Goal: Task Accomplishment & Management: Manage account settings

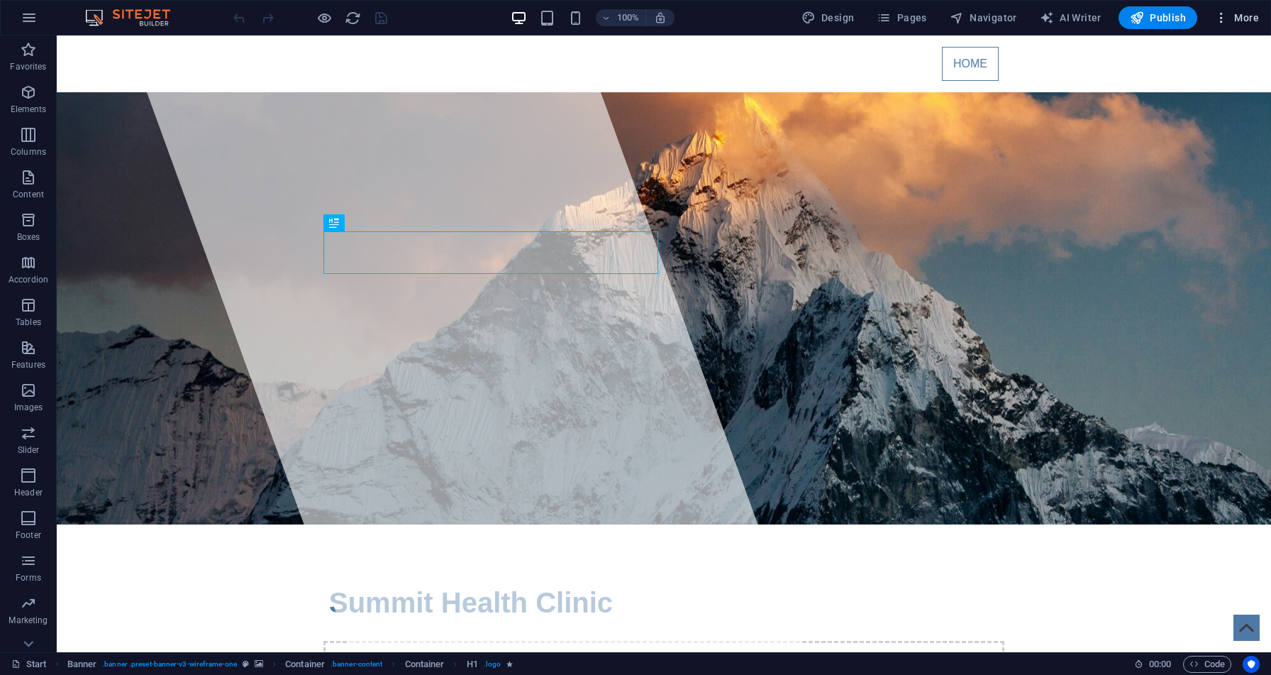
click at [1240, 13] on span "More" at bounding box center [1237, 18] width 45 height 14
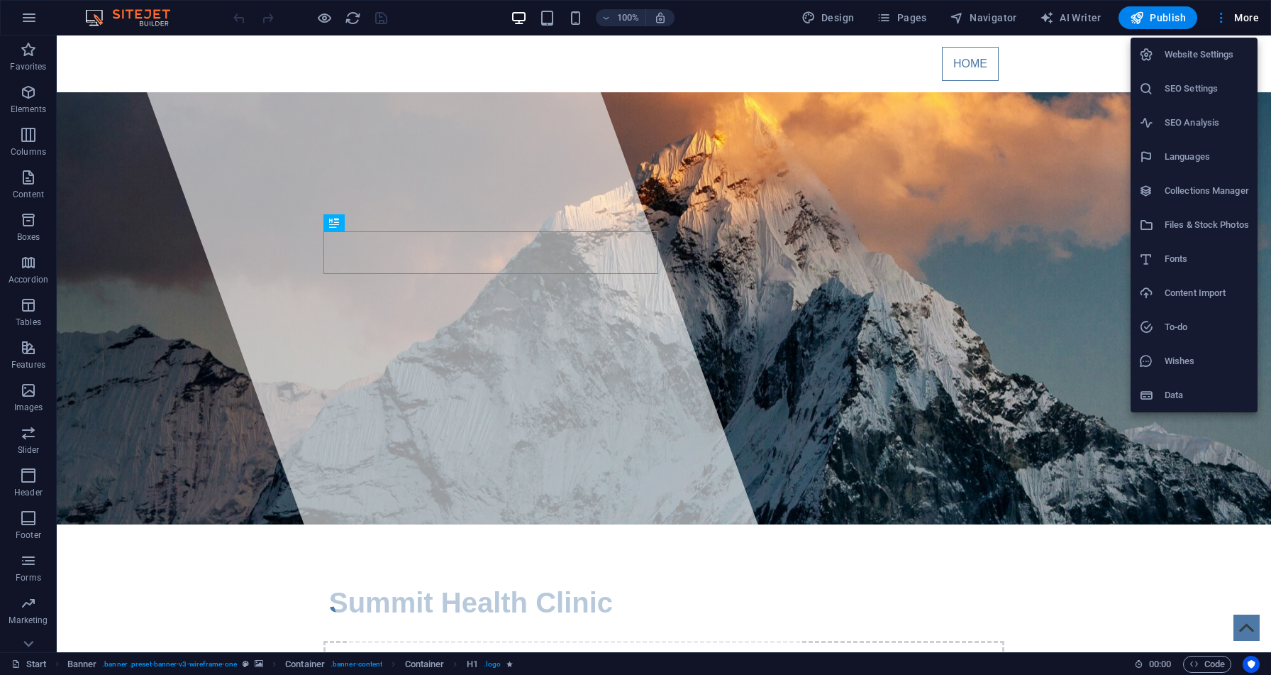
click at [1197, 50] on h6 "Website Settings" at bounding box center [1207, 54] width 84 height 17
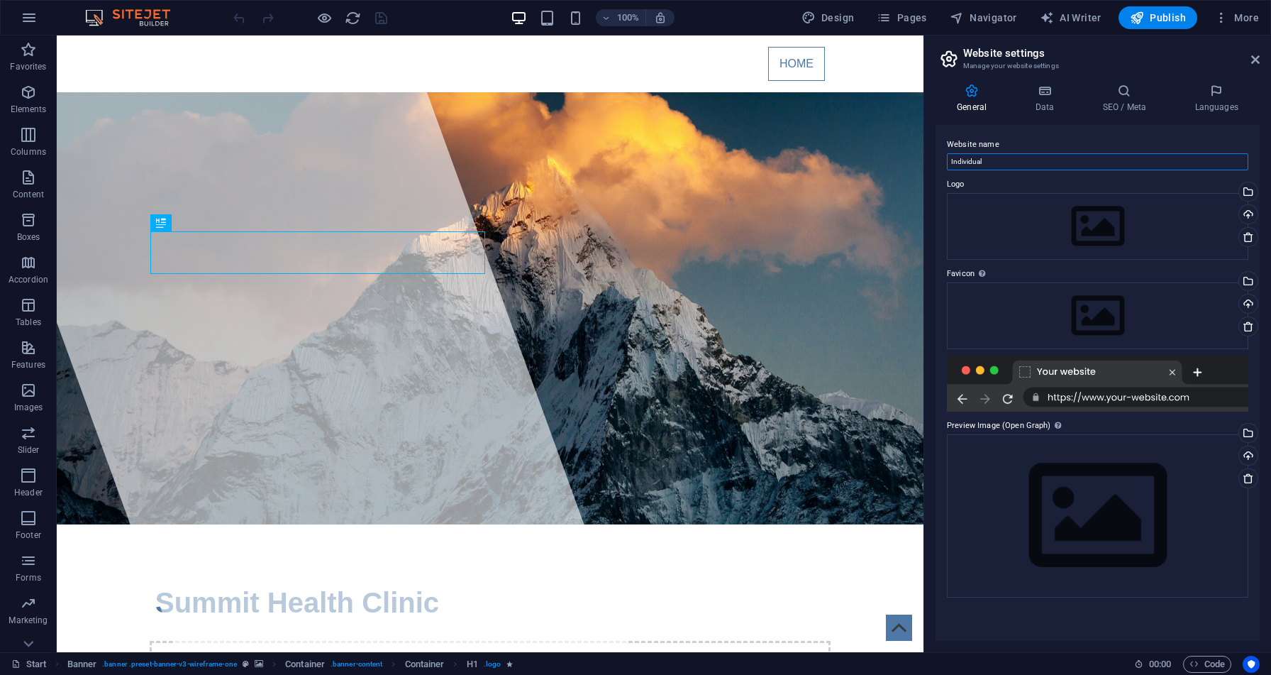
drag, startPoint x: 1152, startPoint y: 193, endPoint x: 919, endPoint y: 138, distance: 239.9
type input "Summit Health Clinic"
click at [377, 21] on icon "save" at bounding box center [381, 18] width 16 height 16
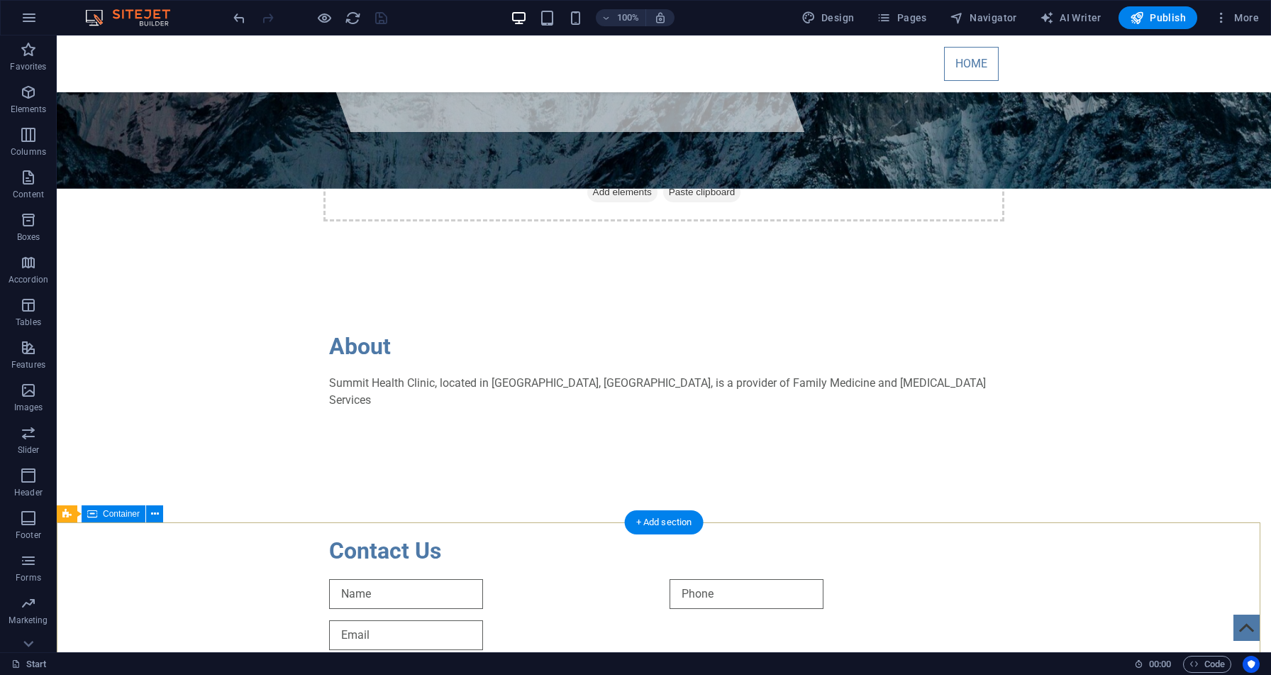
scroll to position [463, 0]
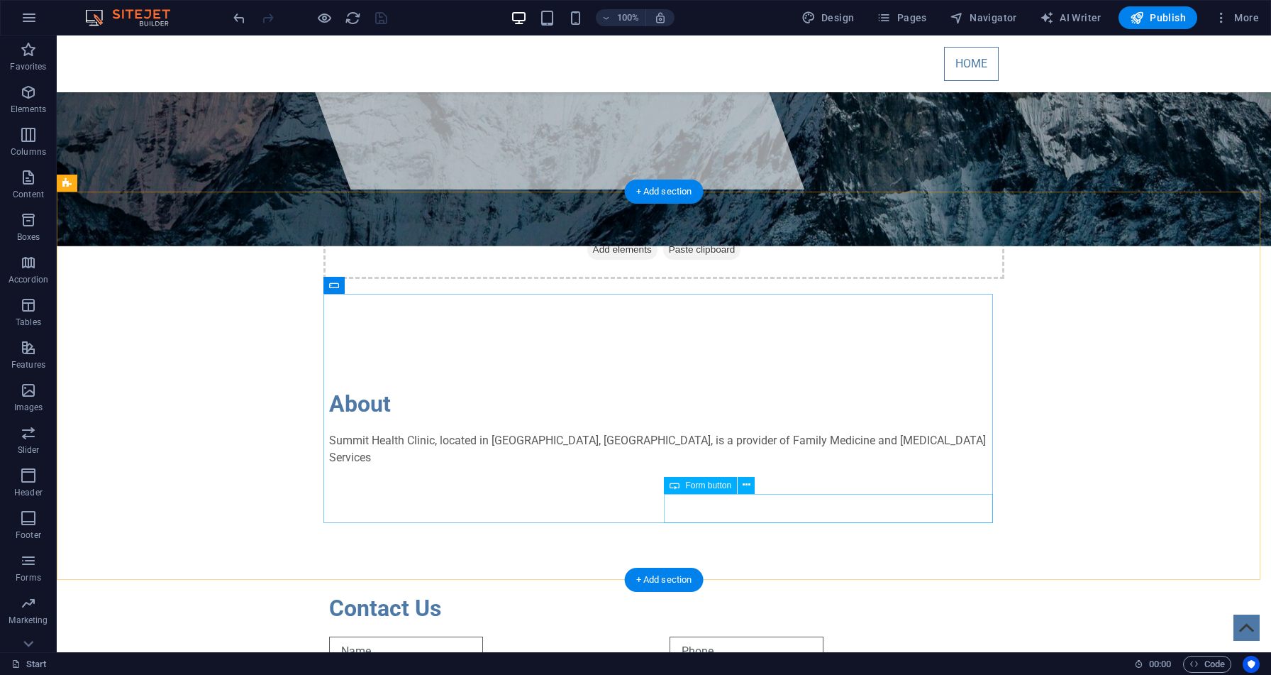
click at [748, 487] on icon at bounding box center [747, 484] width 8 height 15
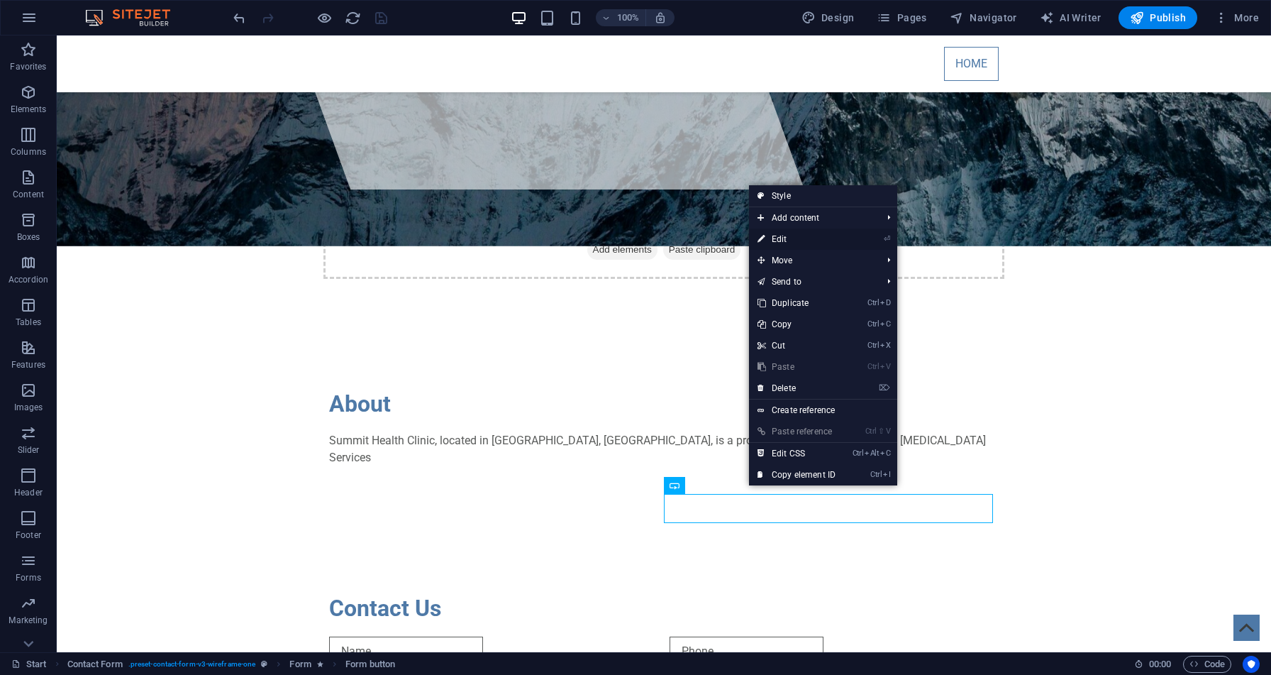
click at [785, 243] on link "⏎ Edit" at bounding box center [796, 238] width 95 height 21
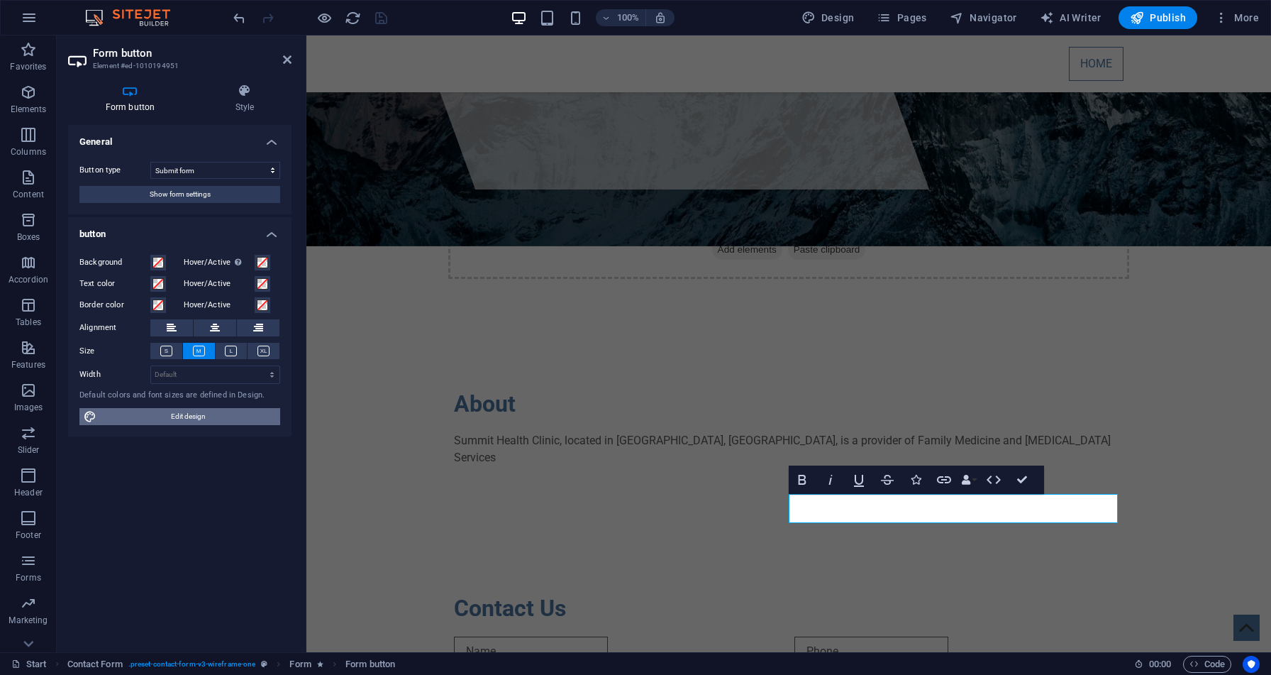
click at [247, 421] on span "Edit design" at bounding box center [188, 416] width 175 height 17
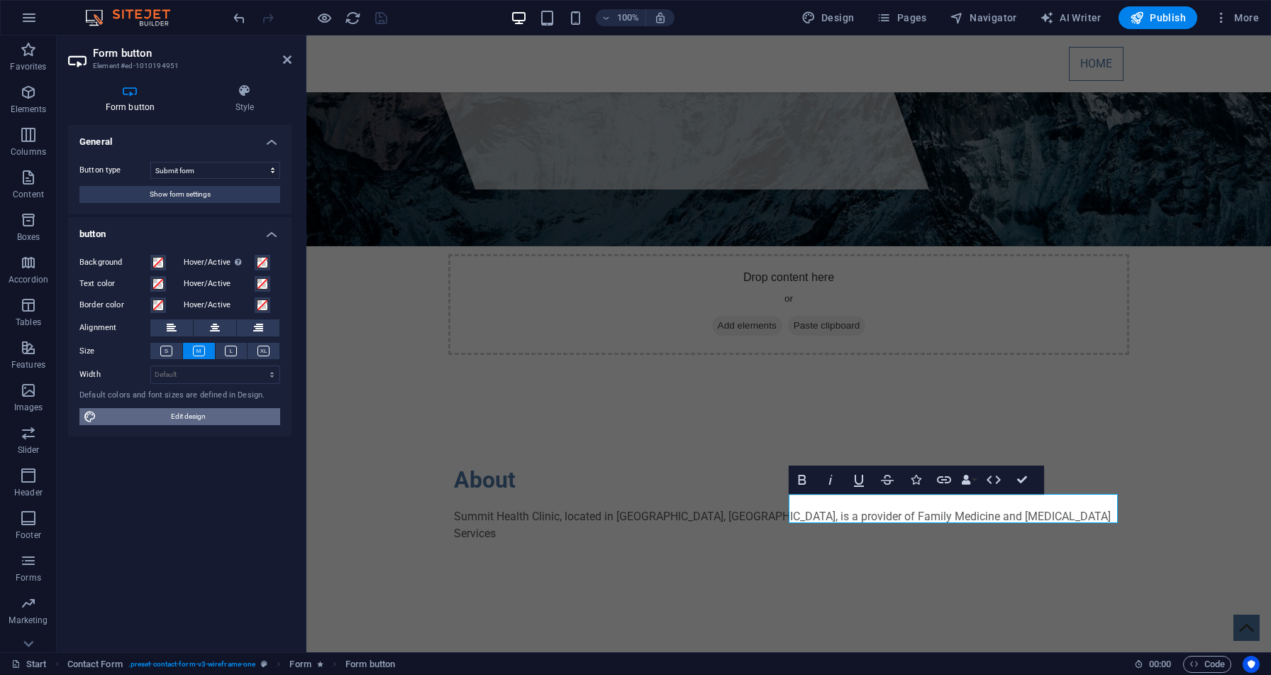
select select "px"
select select "400"
select select "px"
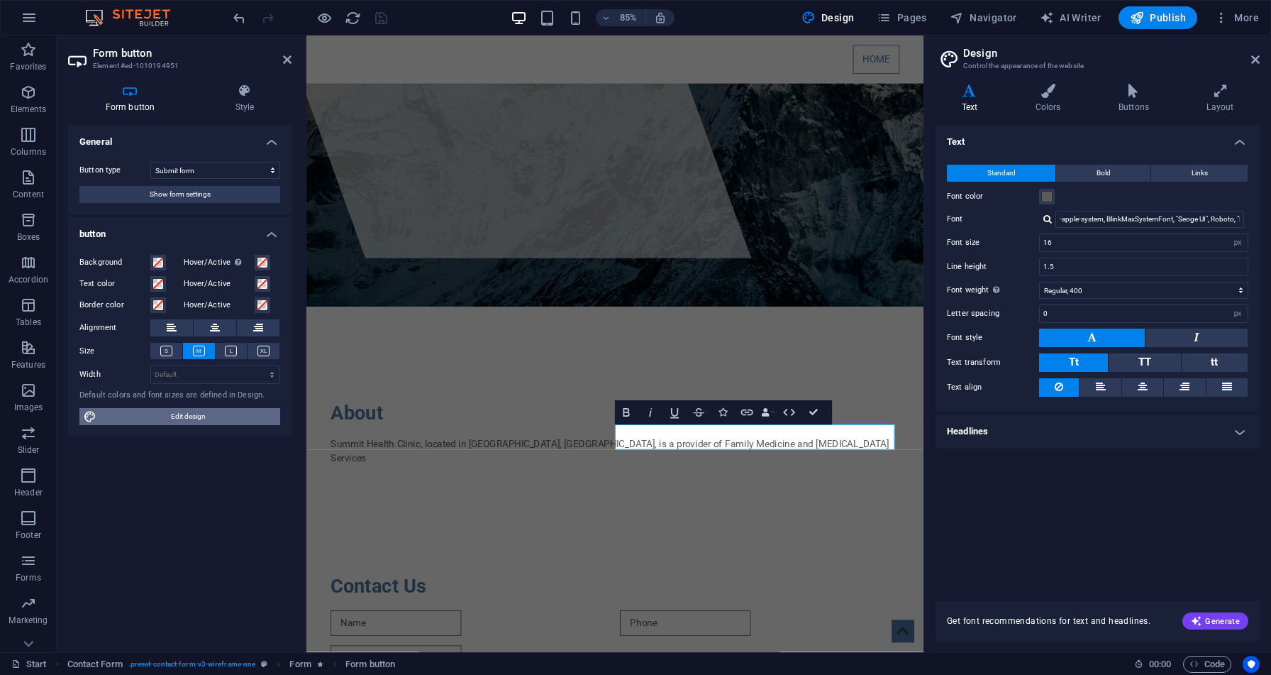
scroll to position [539, 0]
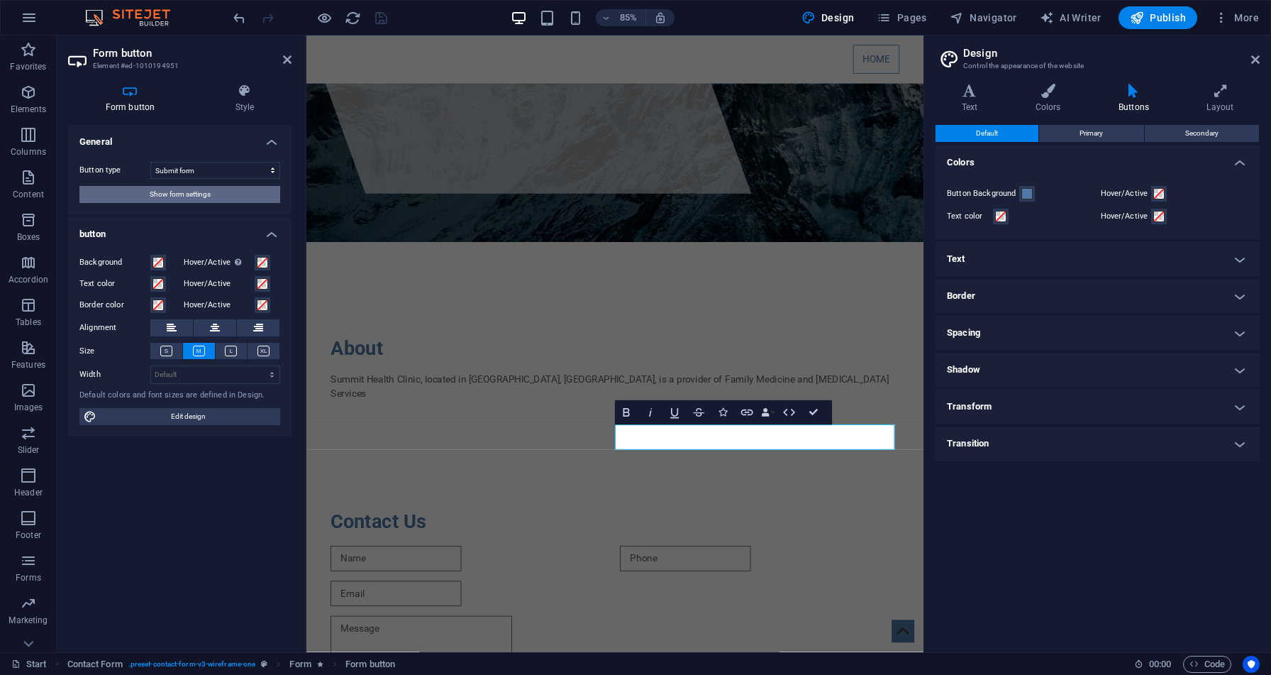
click at [218, 198] on button "Show form settings" at bounding box center [179, 194] width 201 height 17
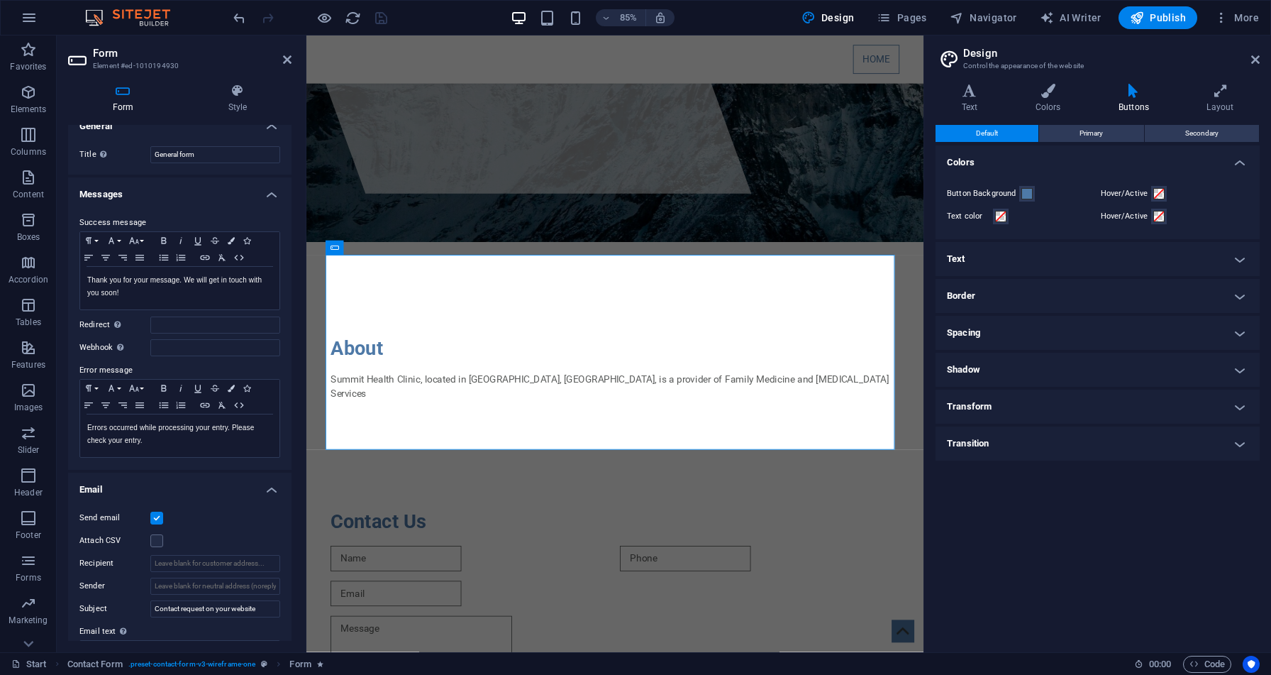
scroll to position [0, 0]
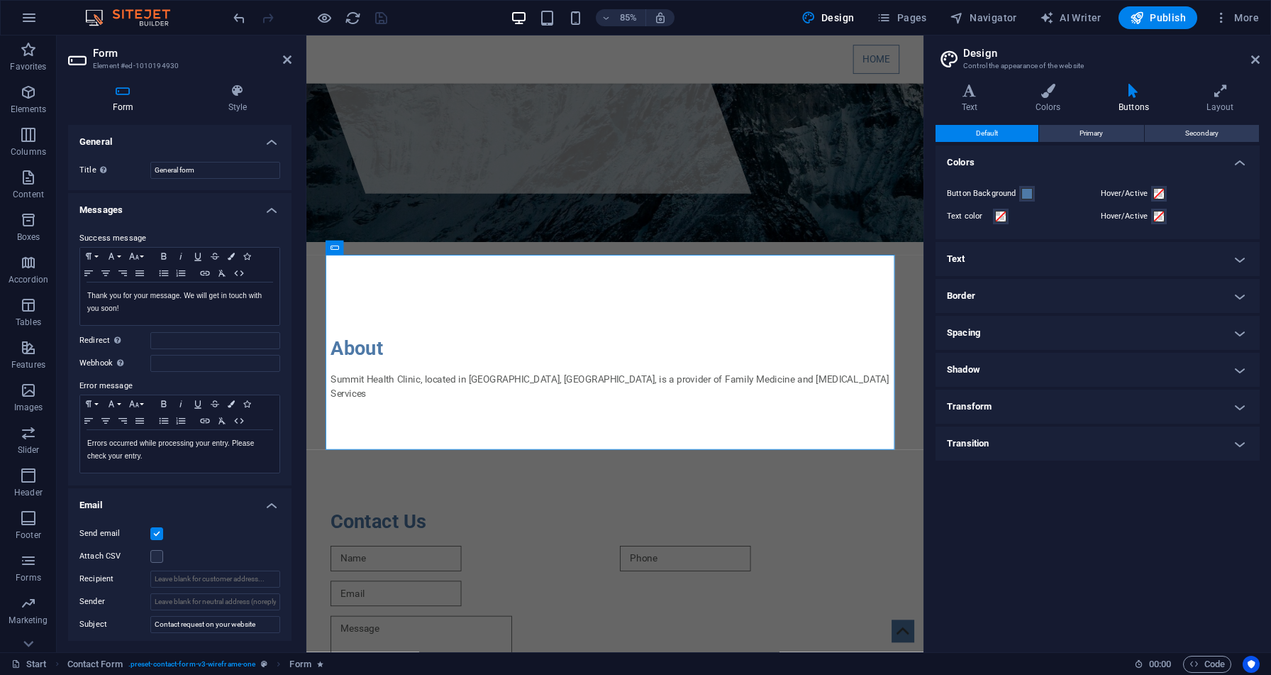
click at [1031, 29] on div "85% Design Pages Navigator AI Writer Publish More" at bounding box center [636, 18] width 1270 height 34
click at [1242, 25] on button "More" at bounding box center [1237, 17] width 56 height 23
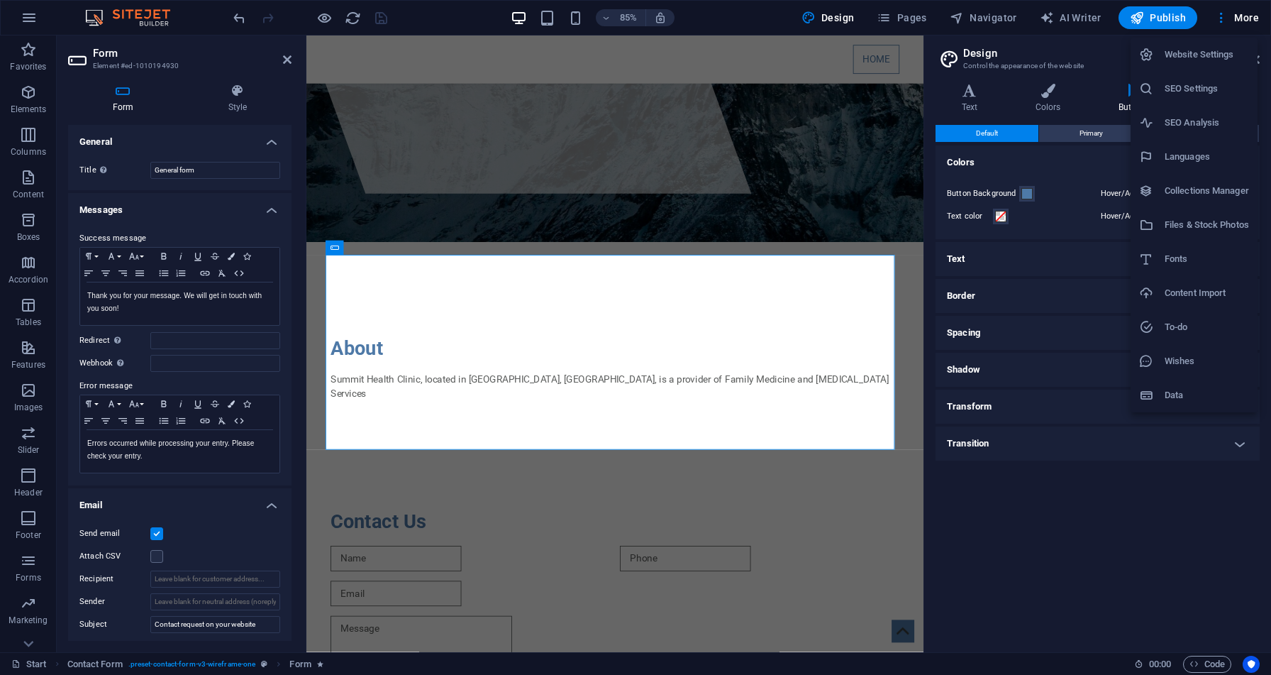
click at [1200, 66] on li "Website Settings" at bounding box center [1194, 55] width 127 height 34
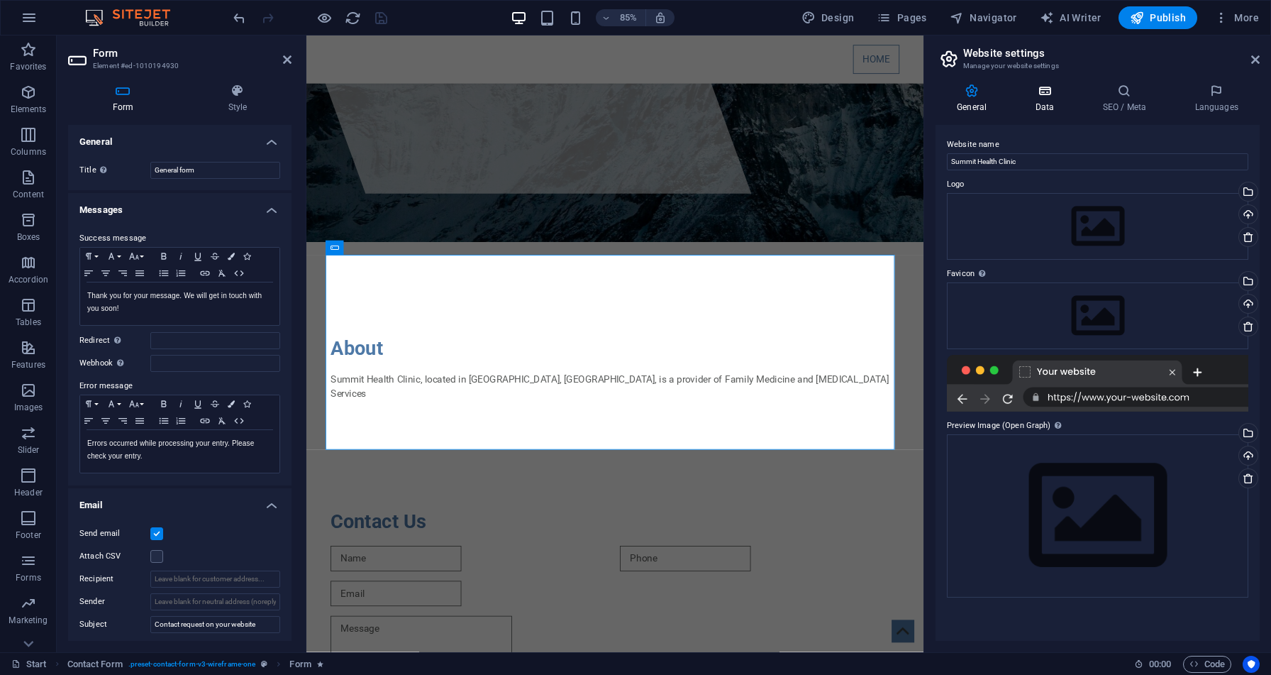
click at [1050, 85] on icon at bounding box center [1045, 91] width 62 height 14
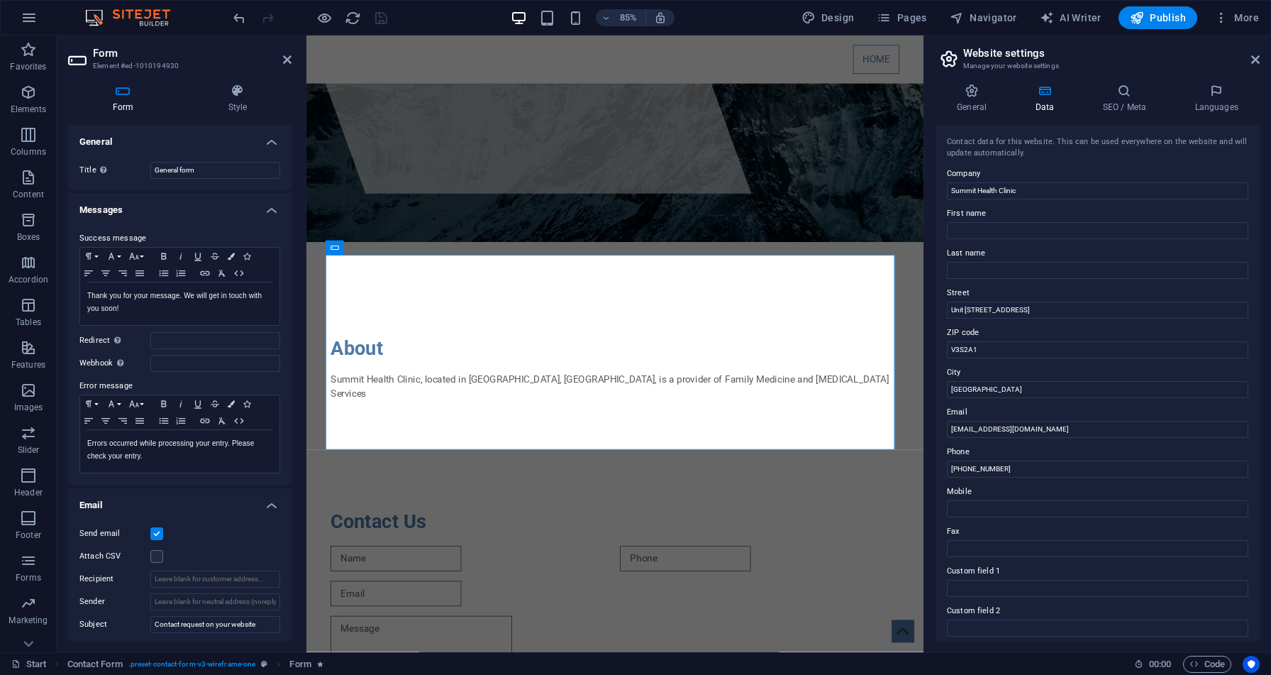
click at [271, 504] on h4 "Email" at bounding box center [179, 501] width 223 height 26
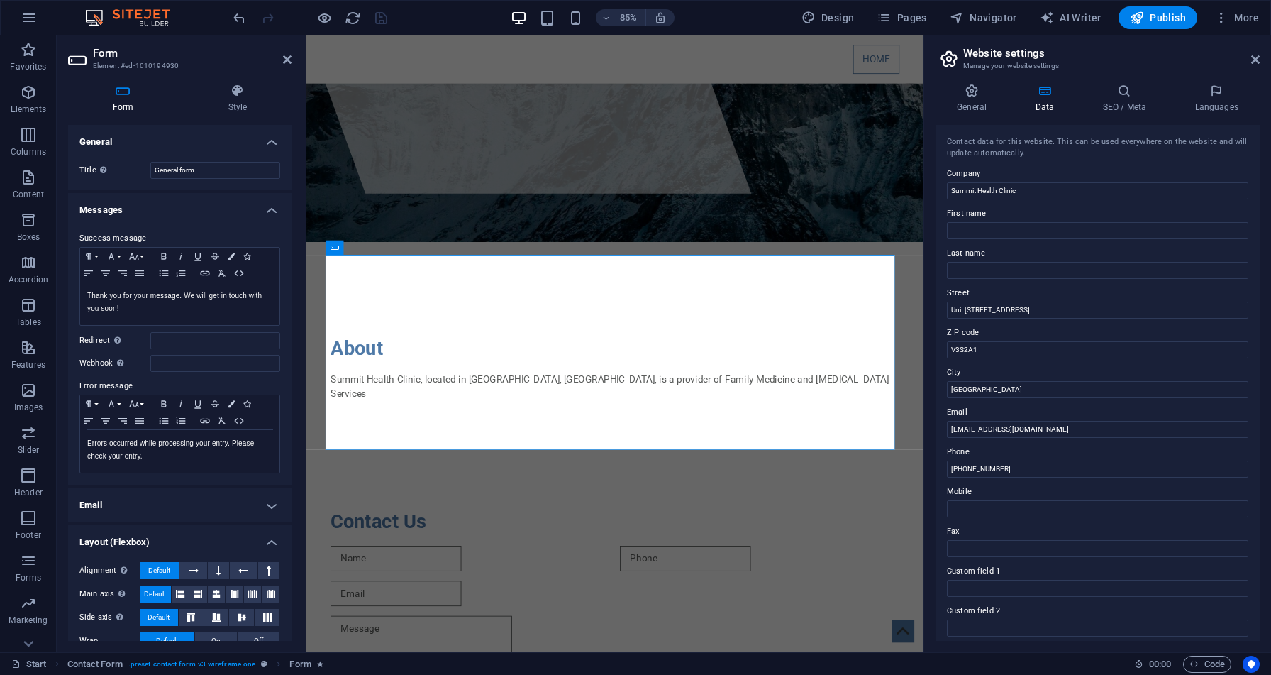
click at [271, 504] on h4 "Email" at bounding box center [179, 505] width 223 height 34
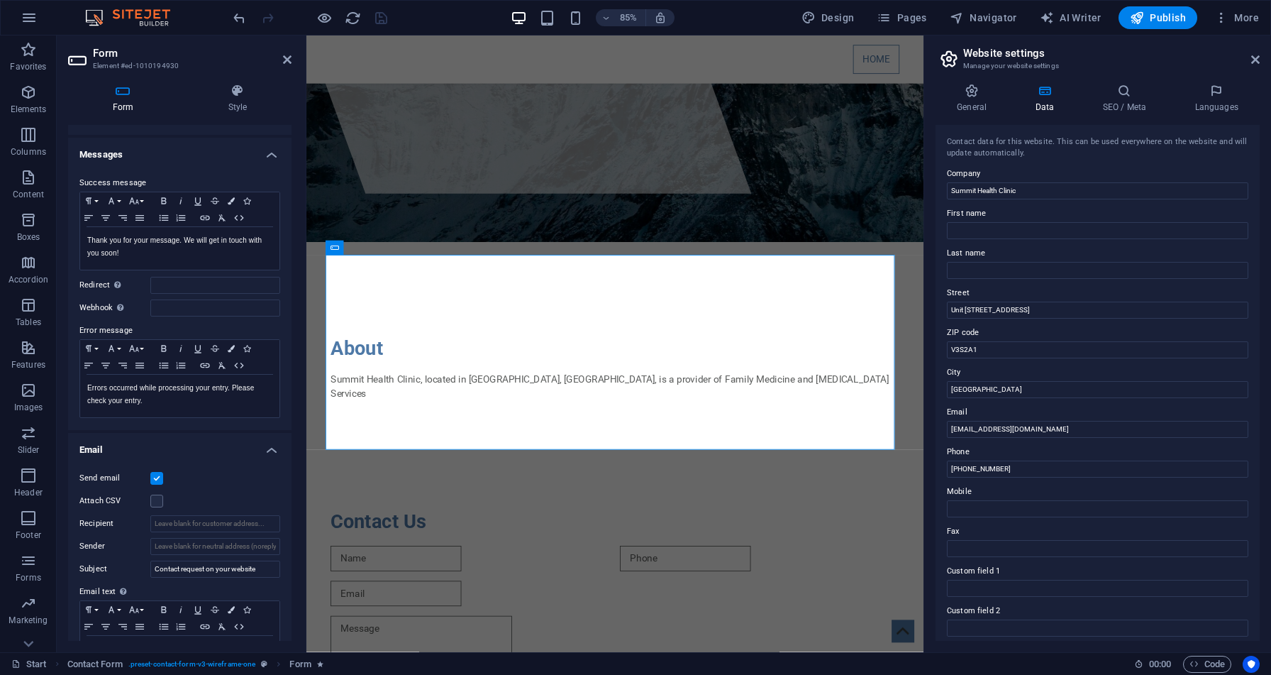
scroll to position [57, 0]
click at [258, 547] on input "Sender" at bounding box center [215, 544] width 130 height 17
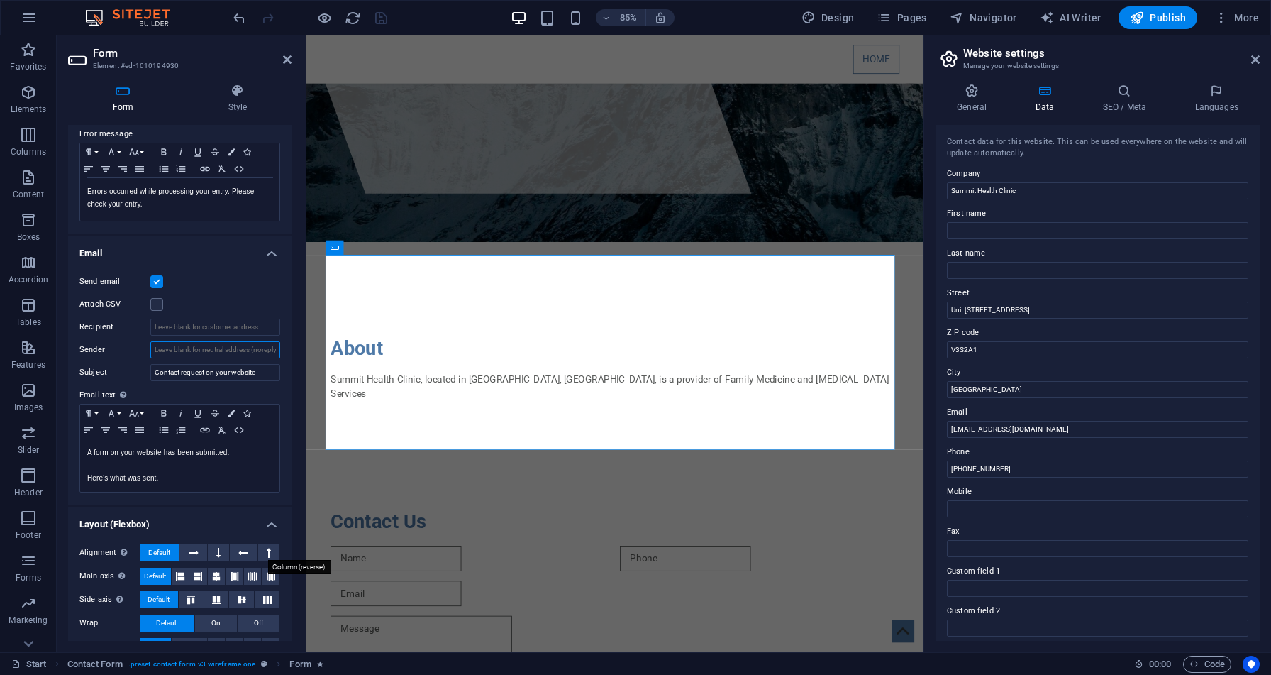
scroll to position [272, 0]
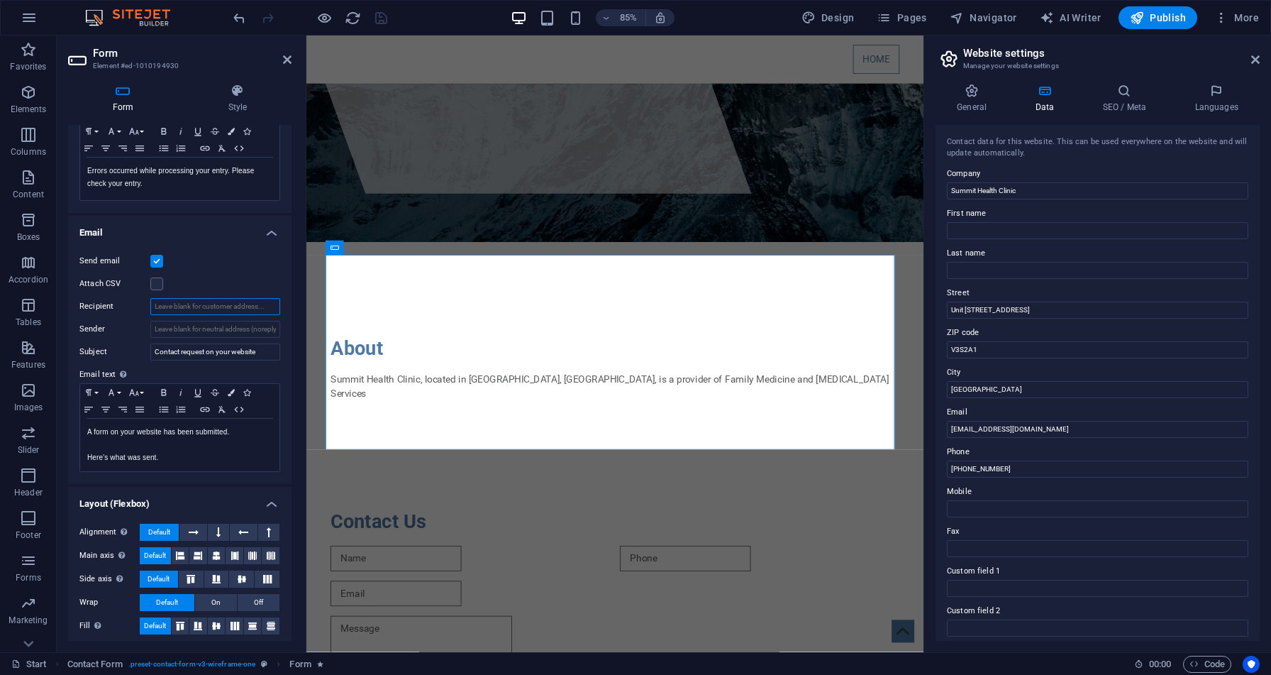
click at [244, 299] on input "Recipient" at bounding box center [215, 306] width 130 height 17
type input "s"
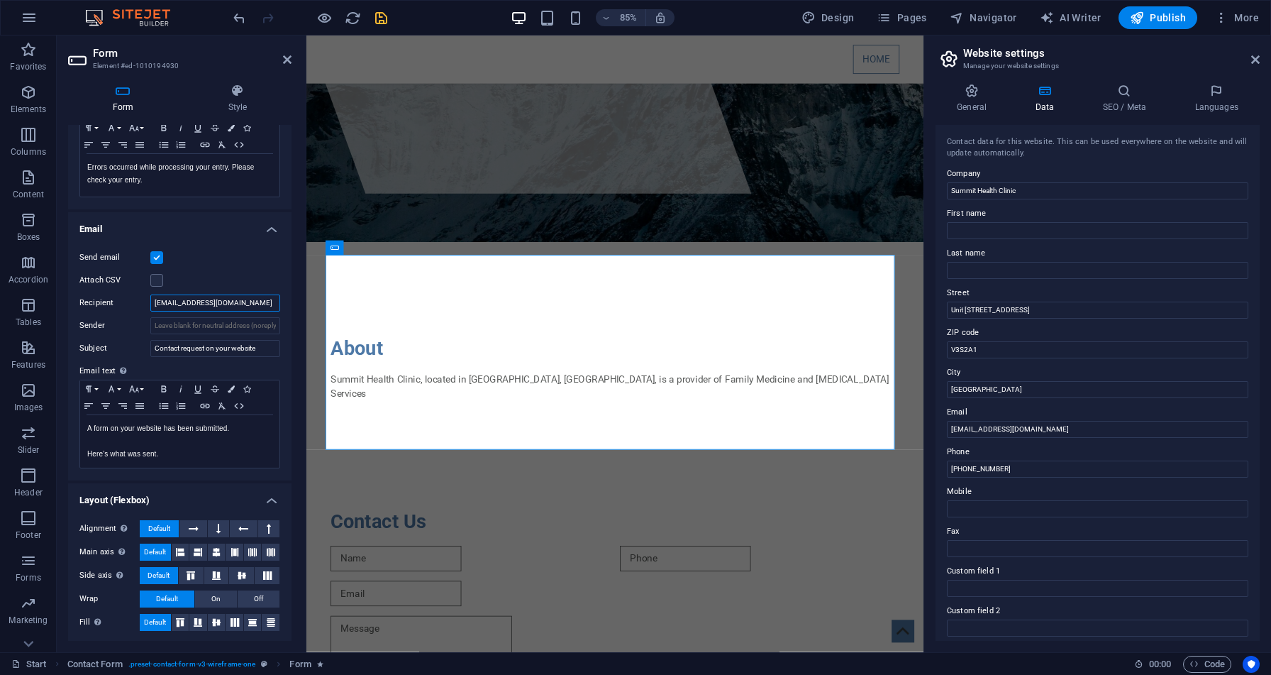
type input "[EMAIL_ADDRESS][DOMAIN_NAME]"
click at [240, 263] on div "Send email" at bounding box center [179, 257] width 201 height 17
click at [284, 60] on icon at bounding box center [287, 59] width 9 height 11
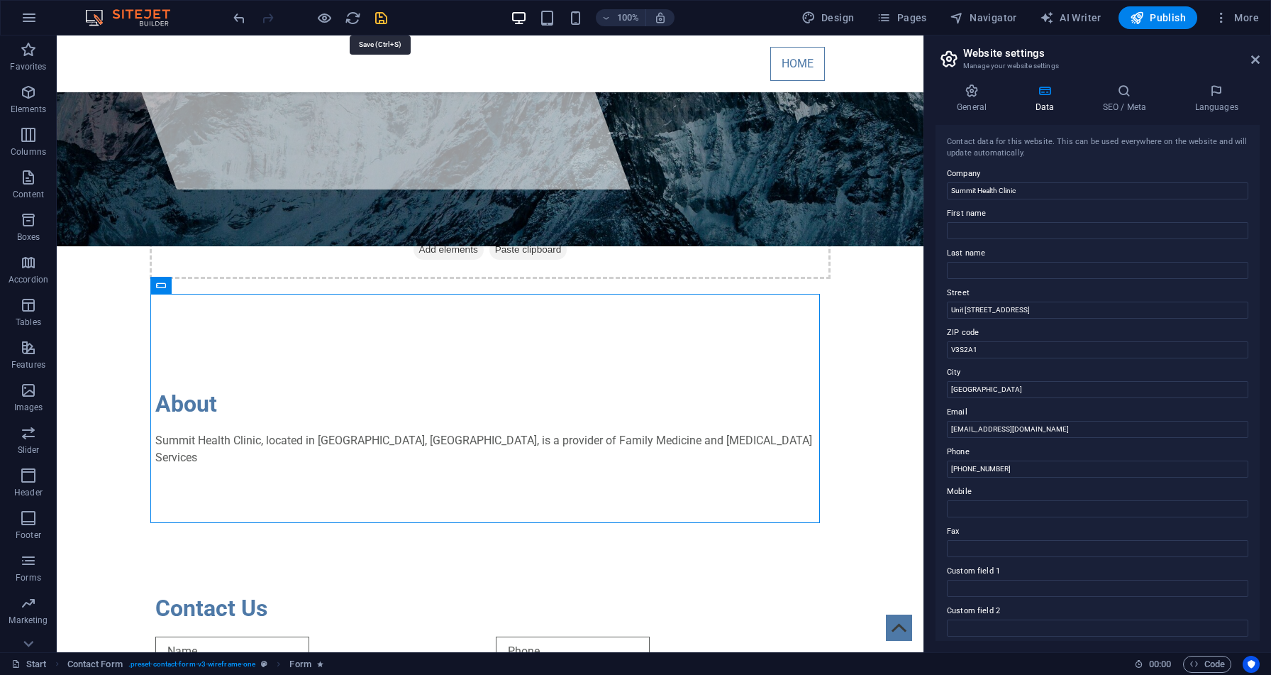
click at [380, 16] on icon "save" at bounding box center [381, 18] width 16 height 16
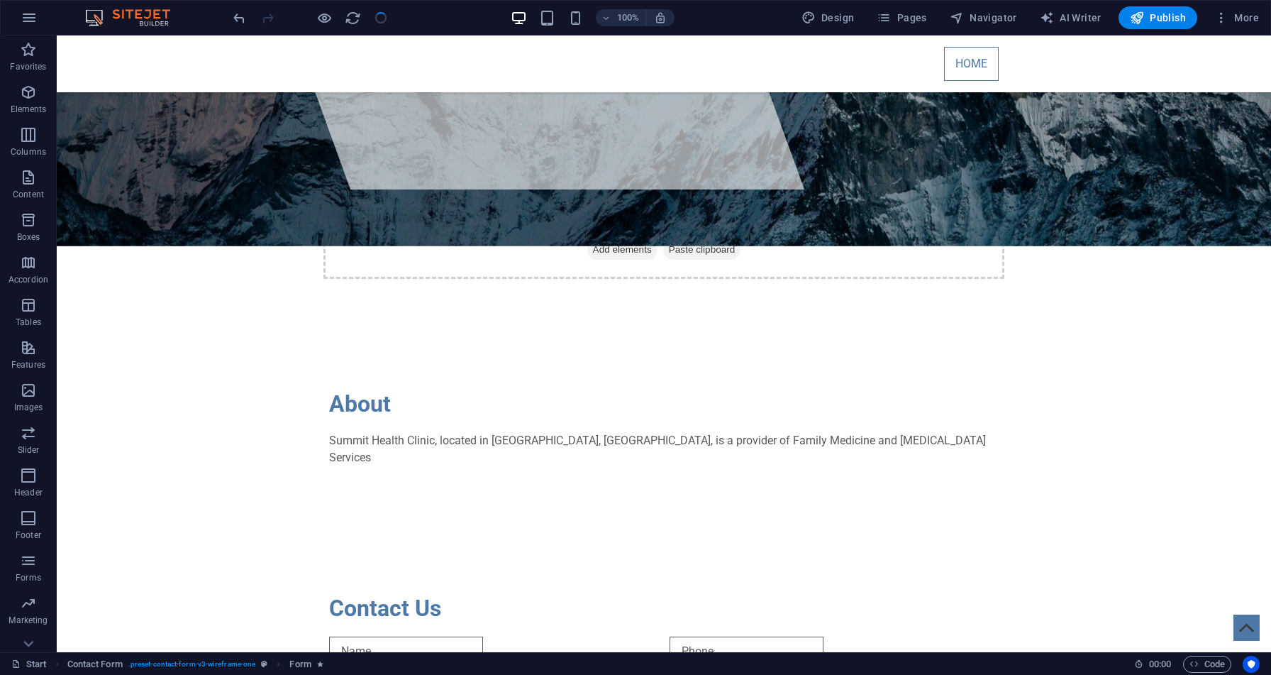
checkbox input "false"
click at [1156, 21] on span "Publish" at bounding box center [1158, 18] width 56 height 14
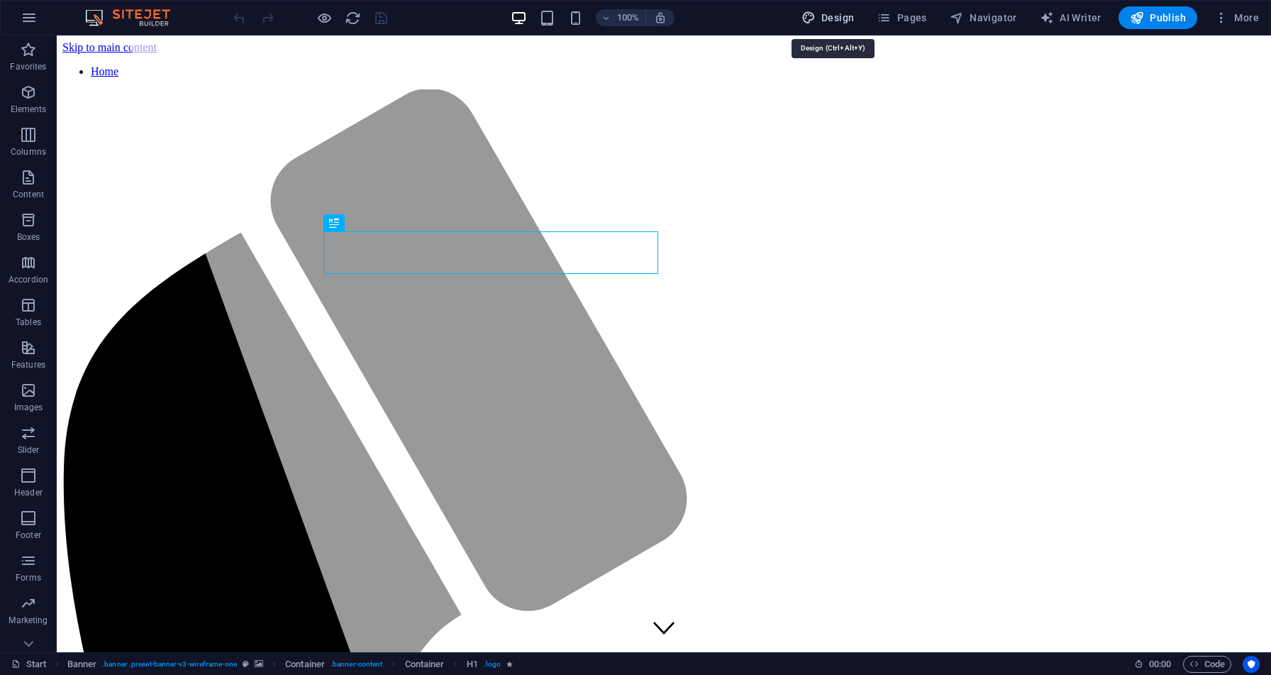
click at [831, 9] on button "Design" at bounding box center [828, 17] width 65 height 23
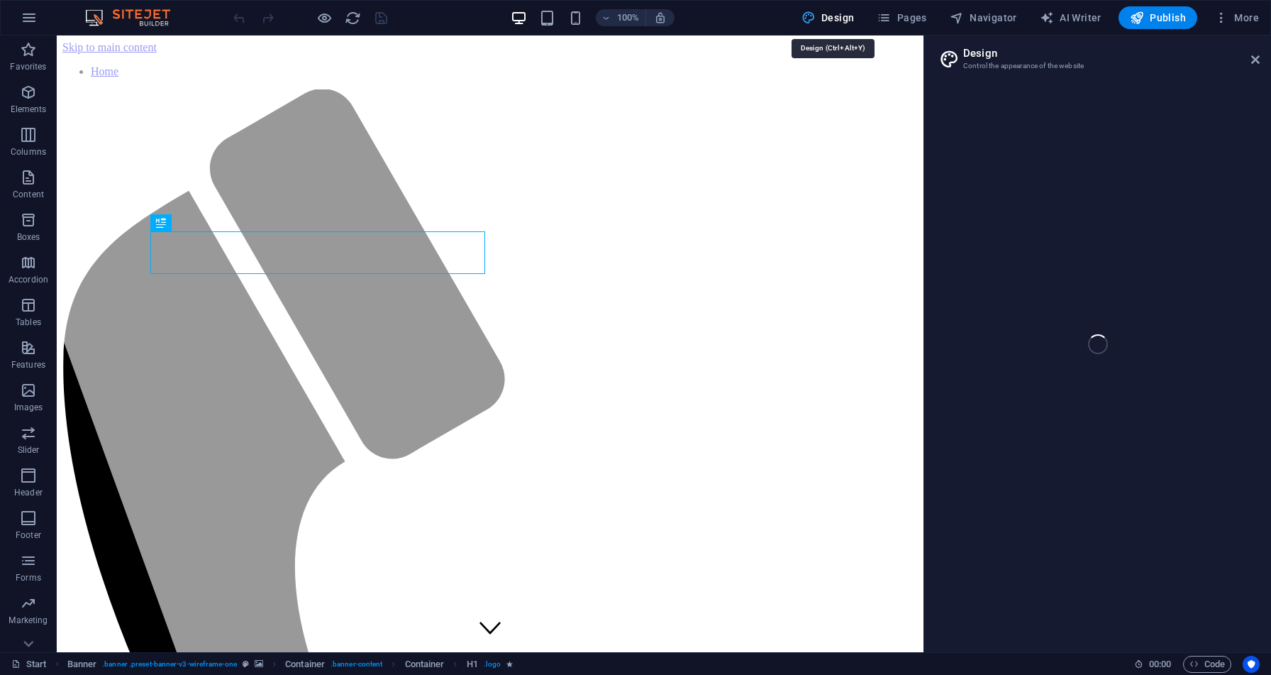
select select "px"
select select "400"
select select "px"
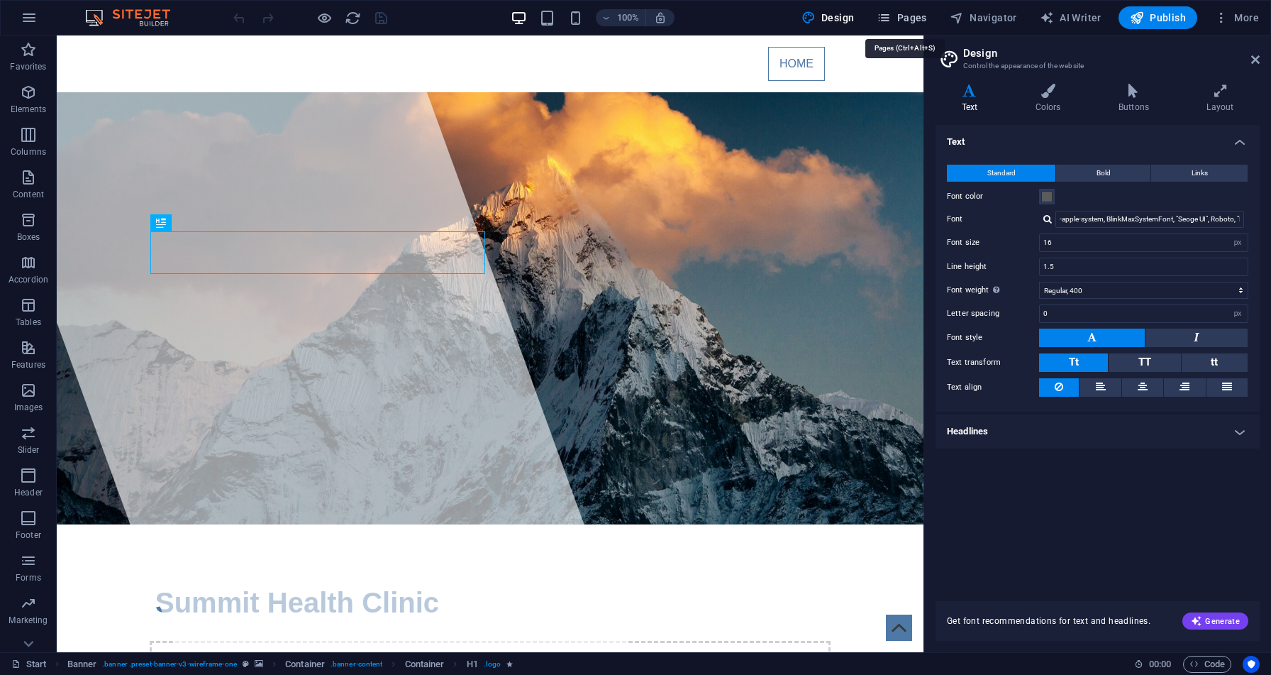
click at [905, 14] on span "Pages" at bounding box center [902, 18] width 50 height 14
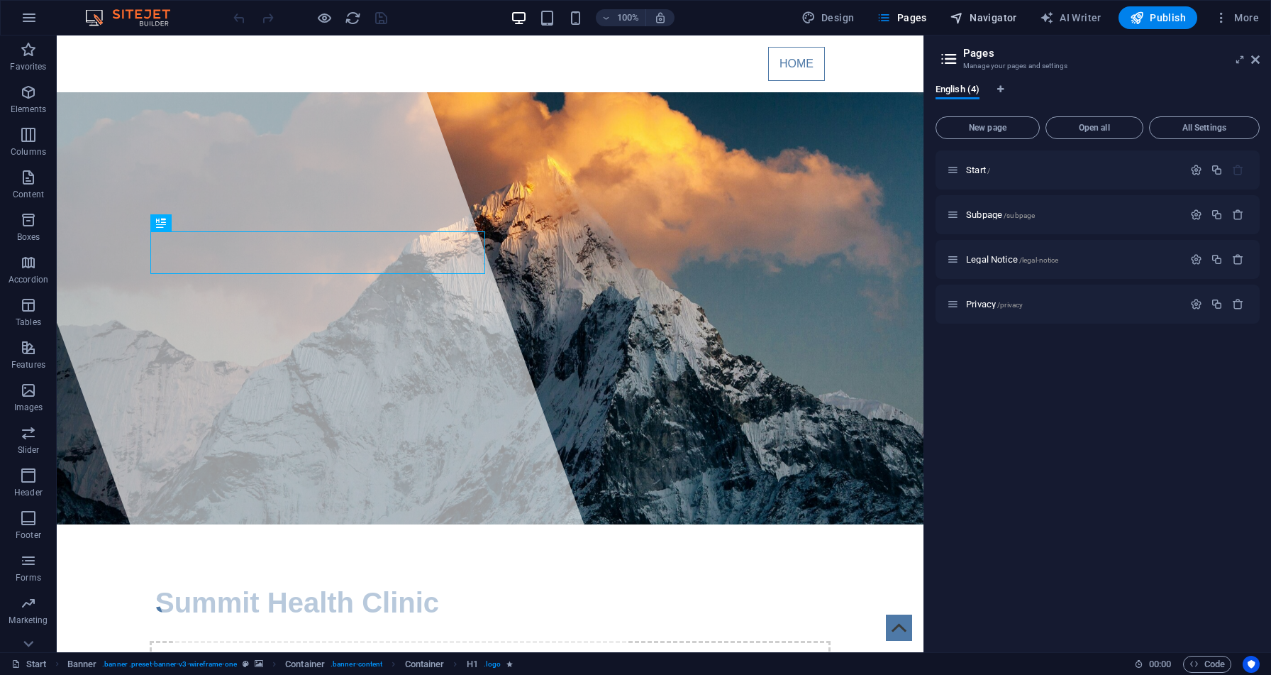
click at [983, 23] on span "Navigator" at bounding box center [983, 18] width 67 height 14
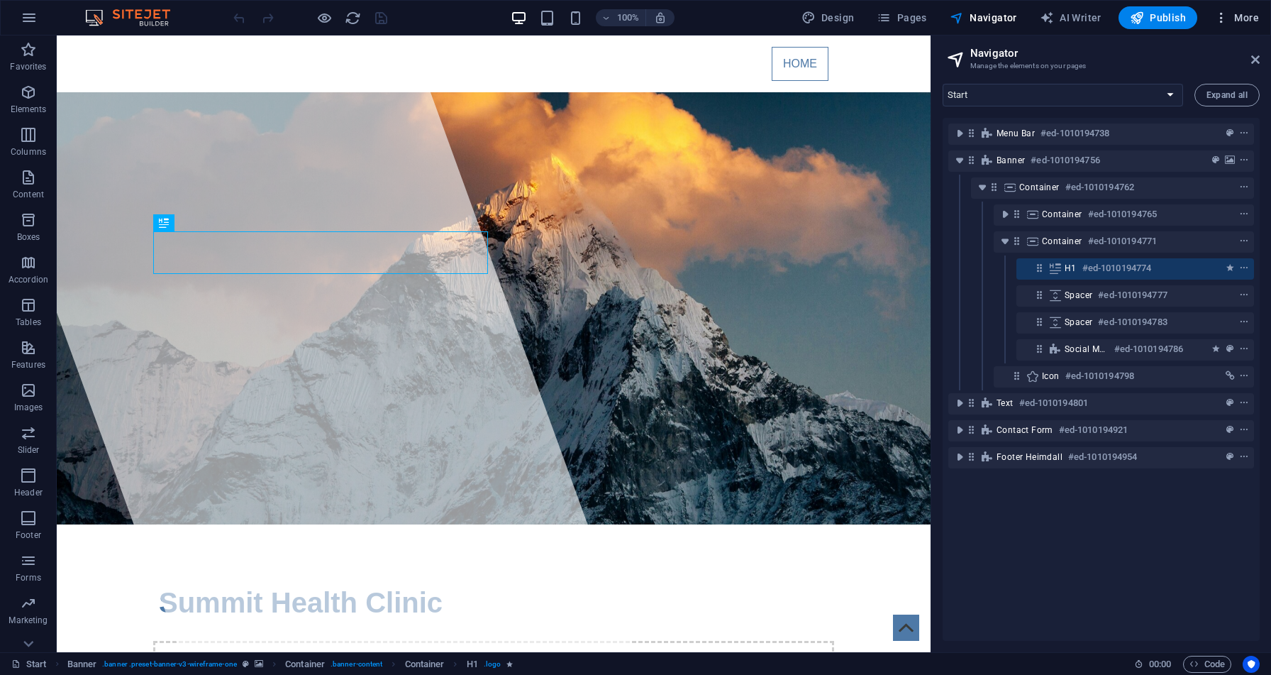
click at [1232, 17] on span "More" at bounding box center [1237, 18] width 45 height 14
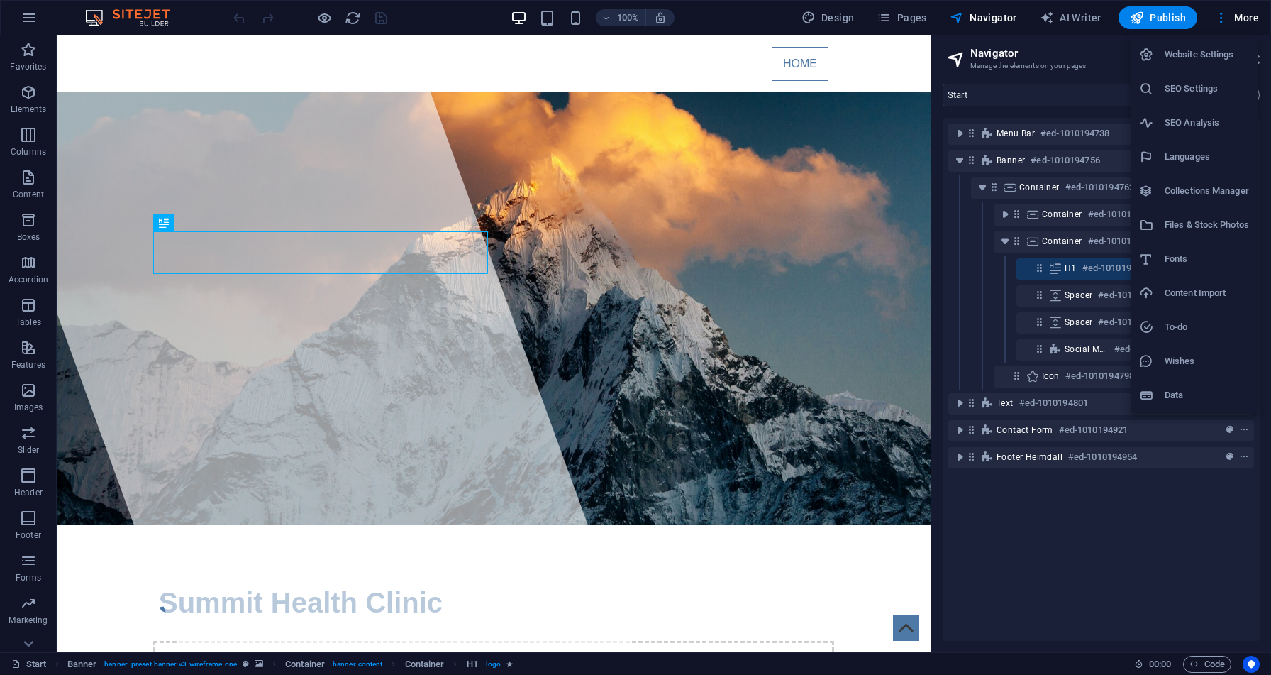
click at [1181, 64] on li "Website Settings" at bounding box center [1194, 55] width 127 height 34
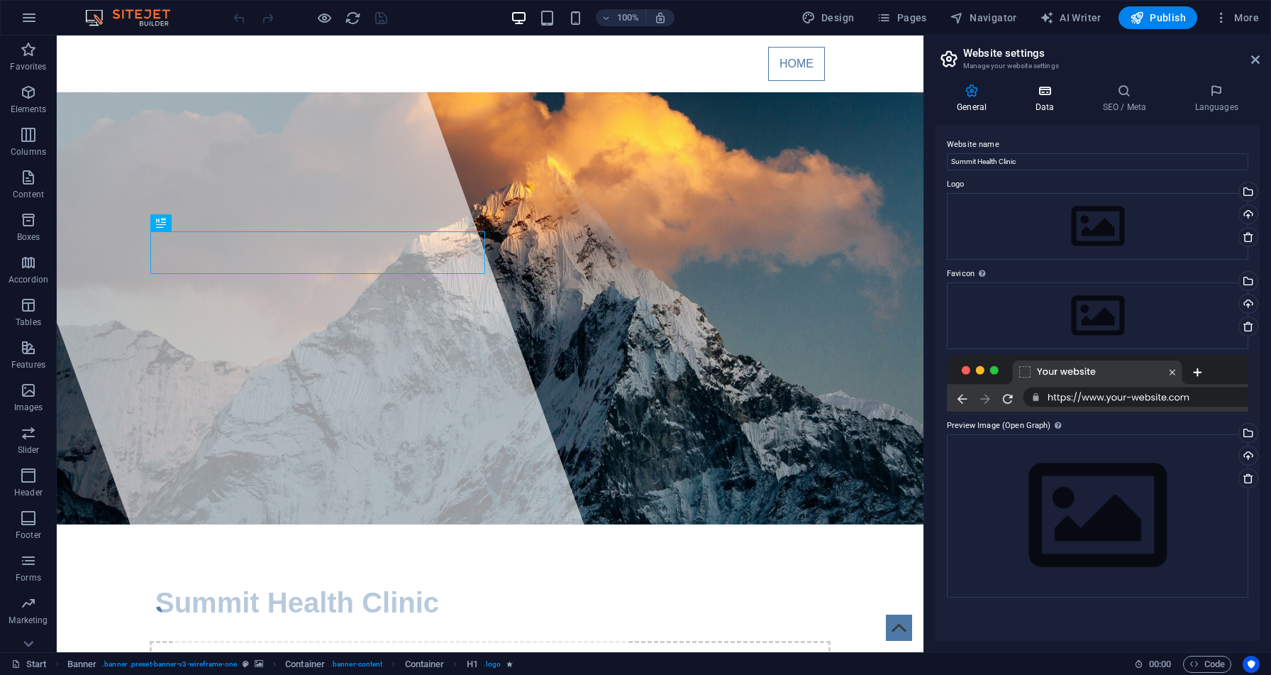
click at [1048, 94] on icon at bounding box center [1045, 91] width 62 height 14
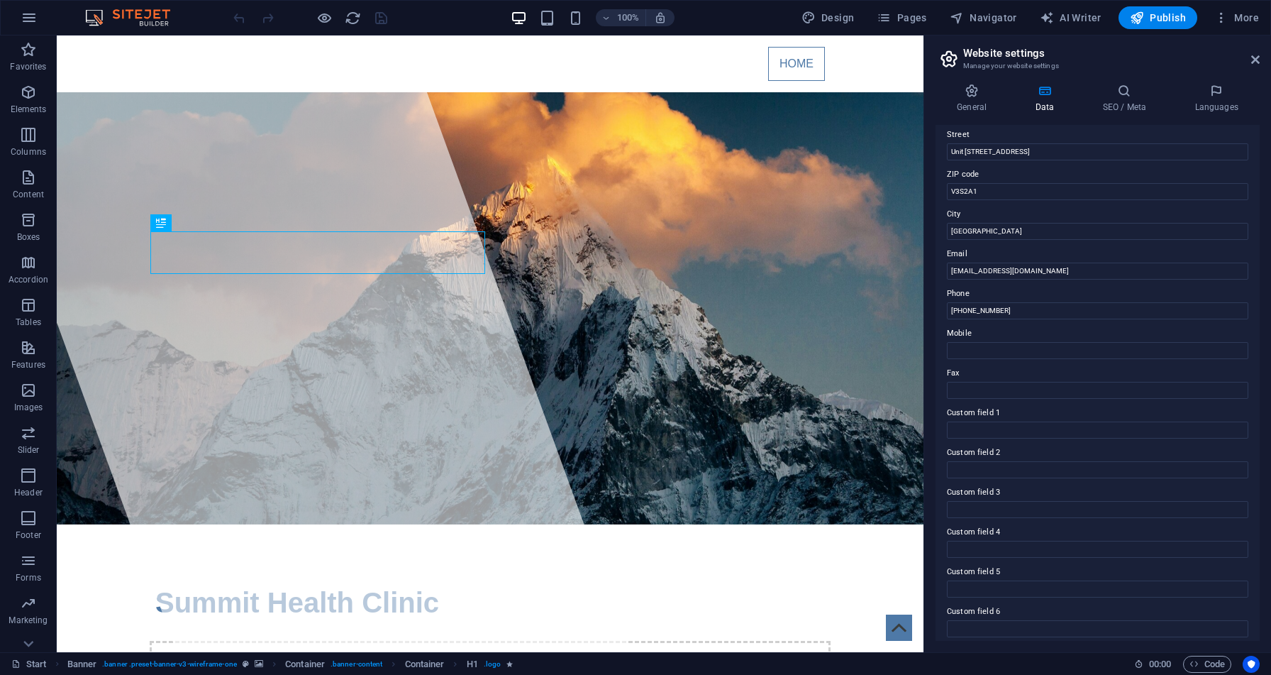
scroll to position [165, 0]
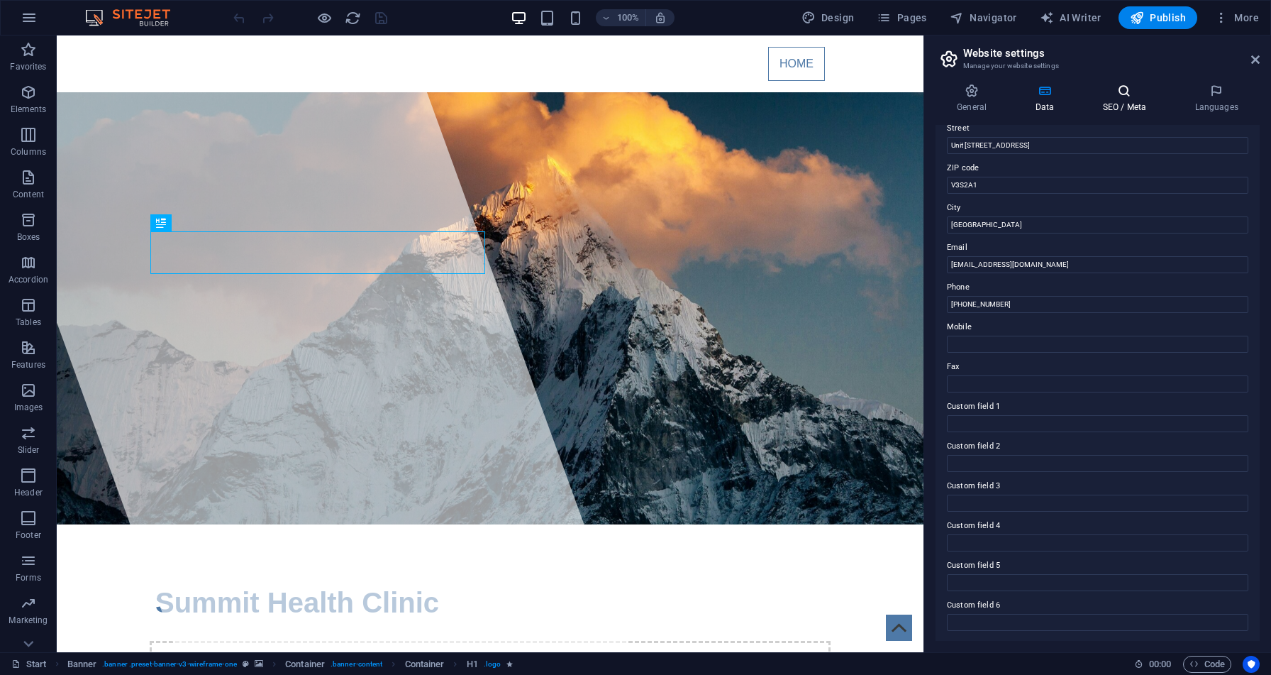
click at [1121, 105] on h4 "SEO / Meta" at bounding box center [1127, 99] width 92 height 30
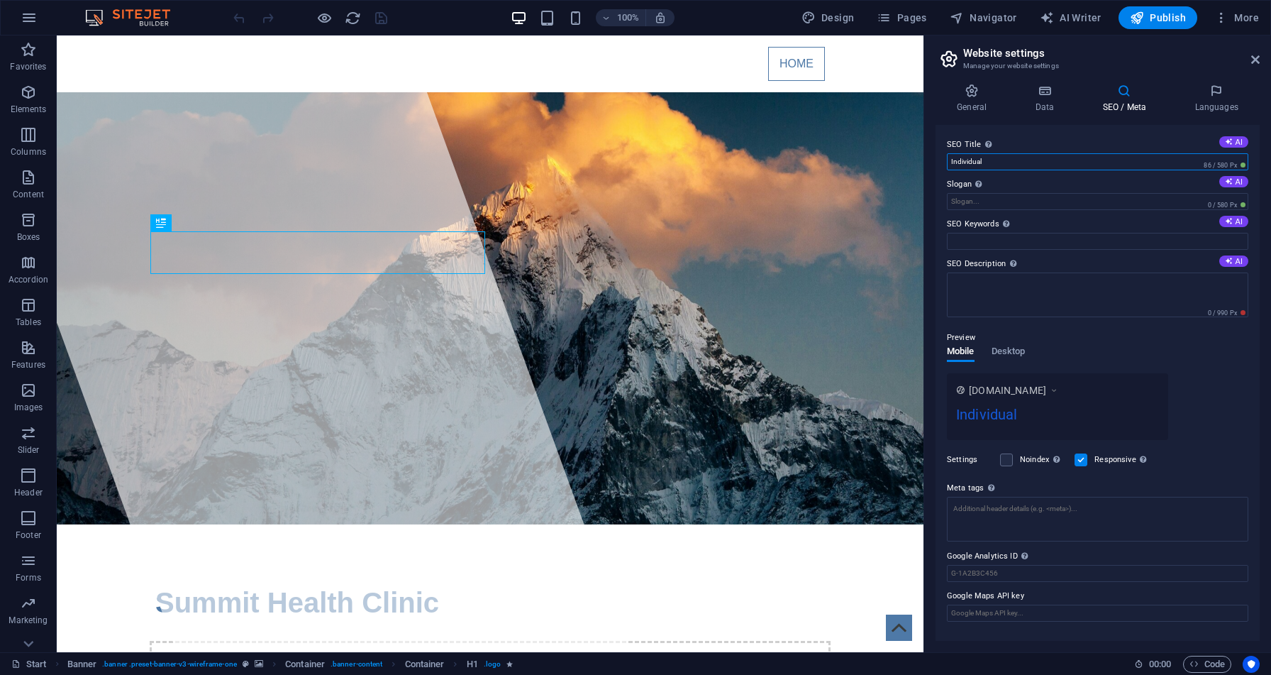
drag, startPoint x: 1013, startPoint y: 159, endPoint x: 924, endPoint y: 160, distance: 89.4
click at [924, 160] on aside "Website settings Manage your website settings General Data SEO / Meta Languages…" at bounding box center [1098, 343] width 348 height 616
type input "Summit Health Clinic"
click at [1019, 239] on input "SEO Keywords Comma-separated list of keywords representing your website. AI" at bounding box center [1097, 241] width 301 height 17
type input "Clinic, Medical, Family Physician, GP, Surgery,Wellness,Health,Doctor Office"
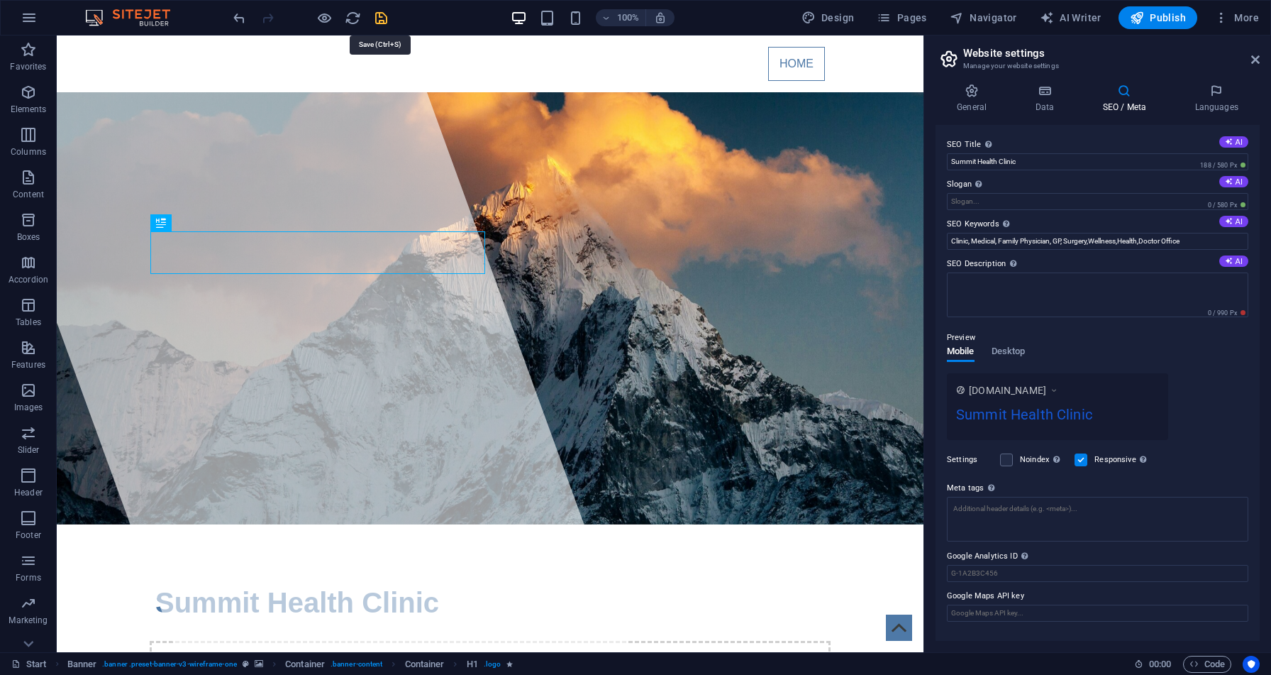
click at [381, 16] on icon "save" at bounding box center [381, 18] width 16 height 16
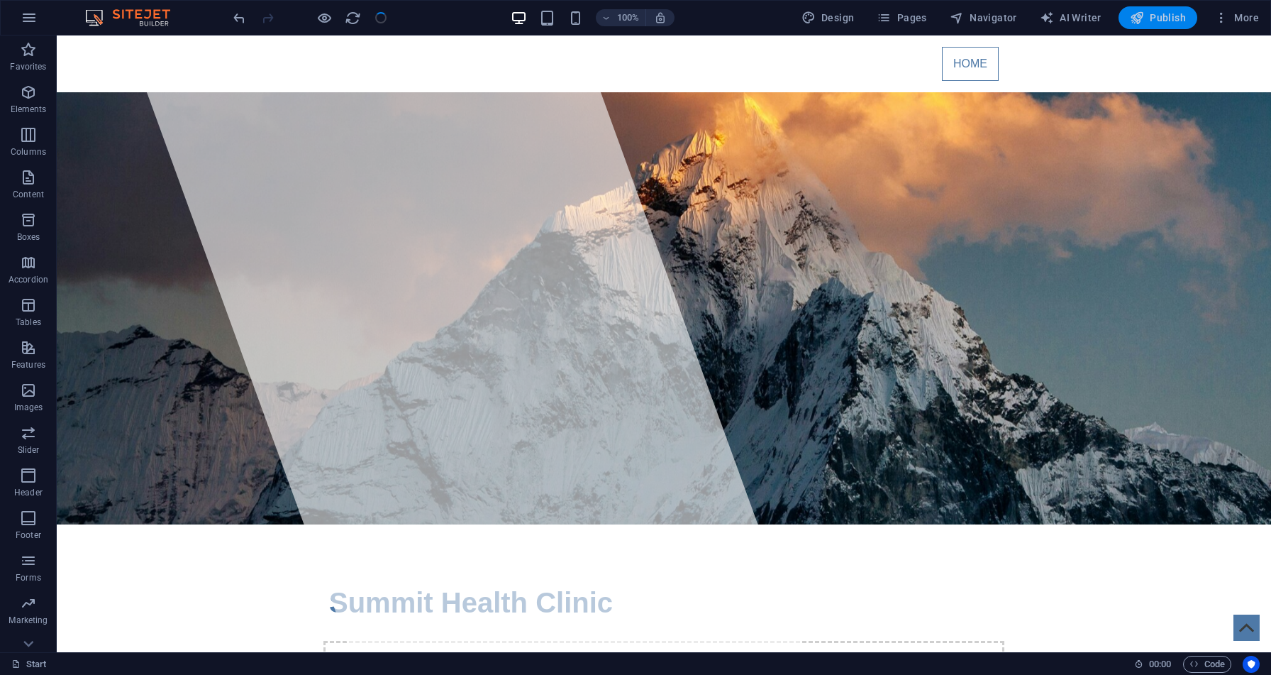
click at [1158, 16] on span "Publish" at bounding box center [1158, 18] width 56 height 14
click at [1155, 23] on span "Publish" at bounding box center [1158, 18] width 56 height 14
